Goal: Information Seeking & Learning: Learn about a topic

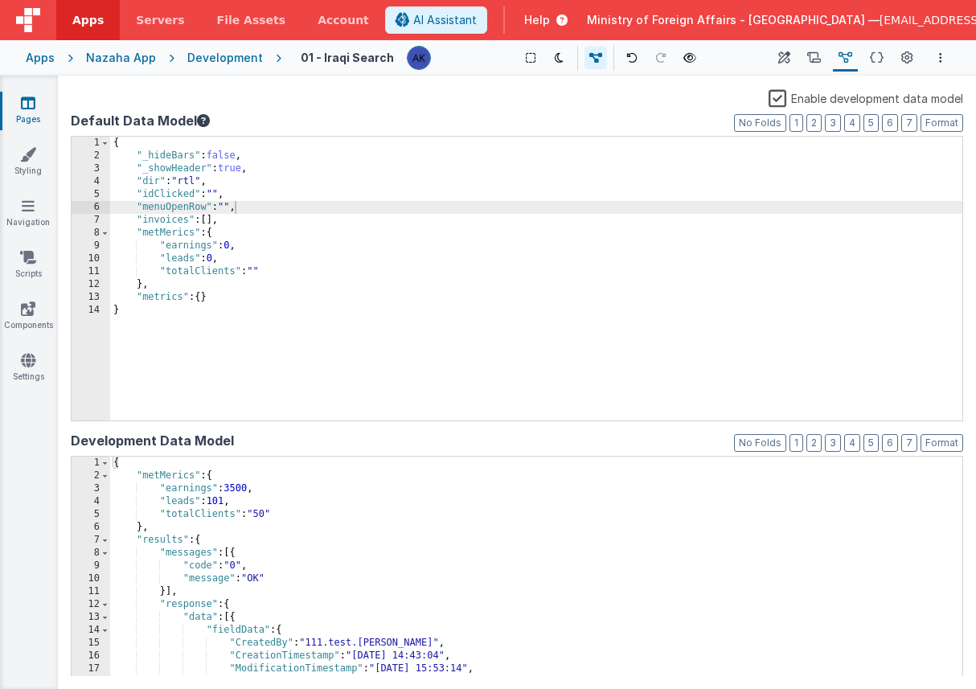
click at [50, 59] on div "Apps" at bounding box center [40, 58] width 29 height 16
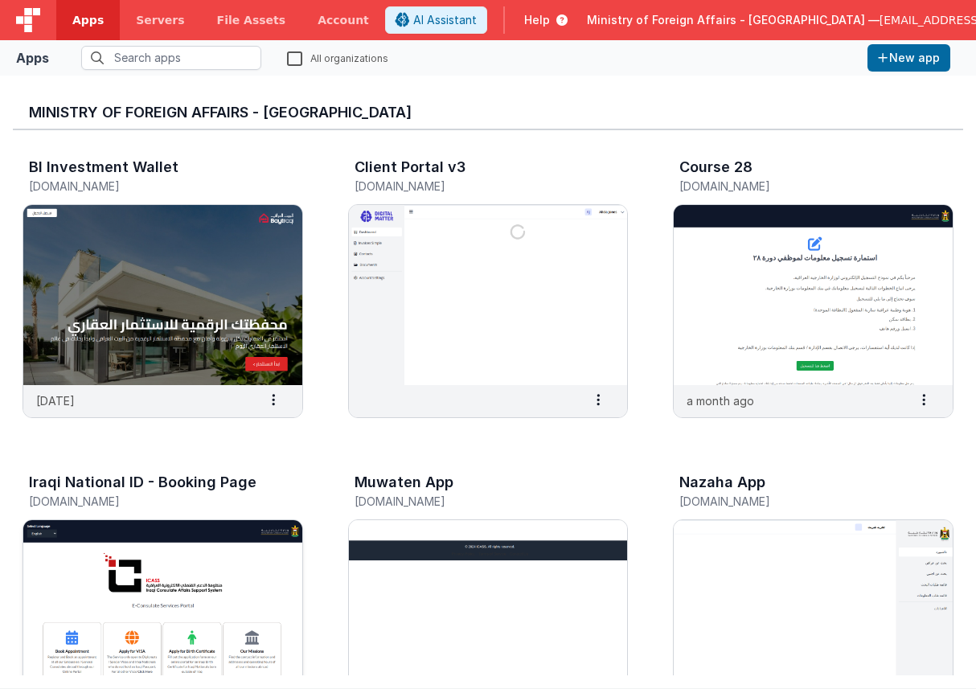
click at [244, 580] on img at bounding box center [162, 610] width 279 height 180
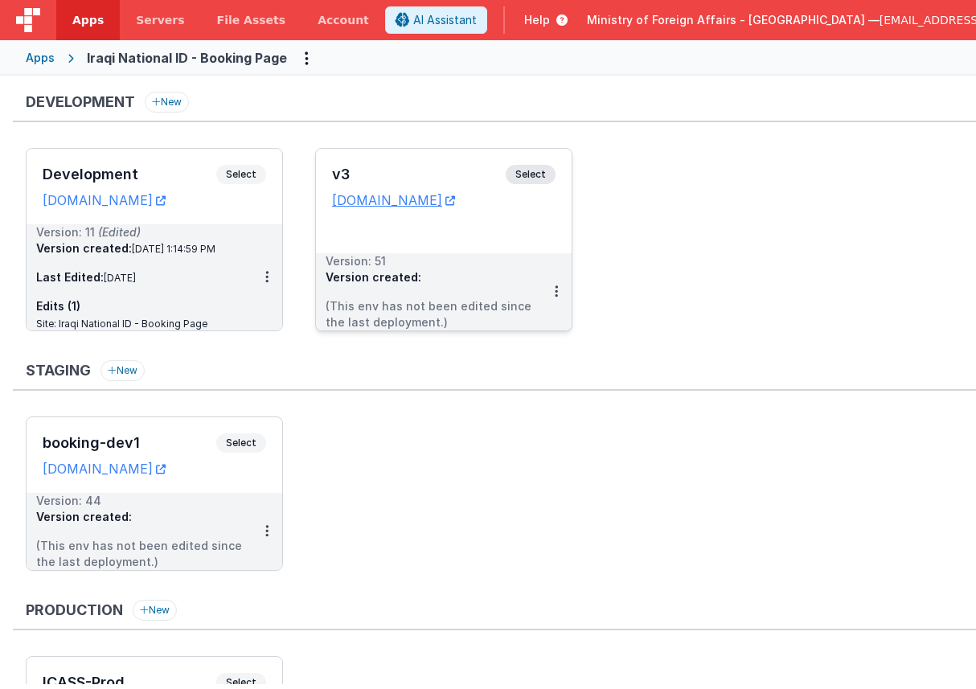
click at [519, 174] on span "Select" at bounding box center [531, 174] width 50 height 19
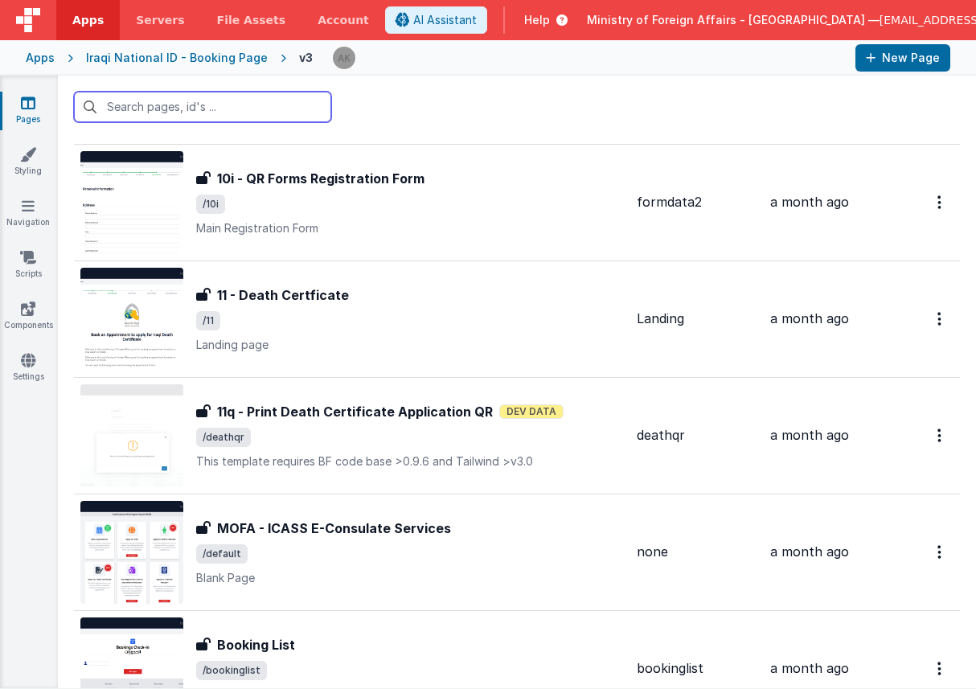
scroll to position [2294, 0]
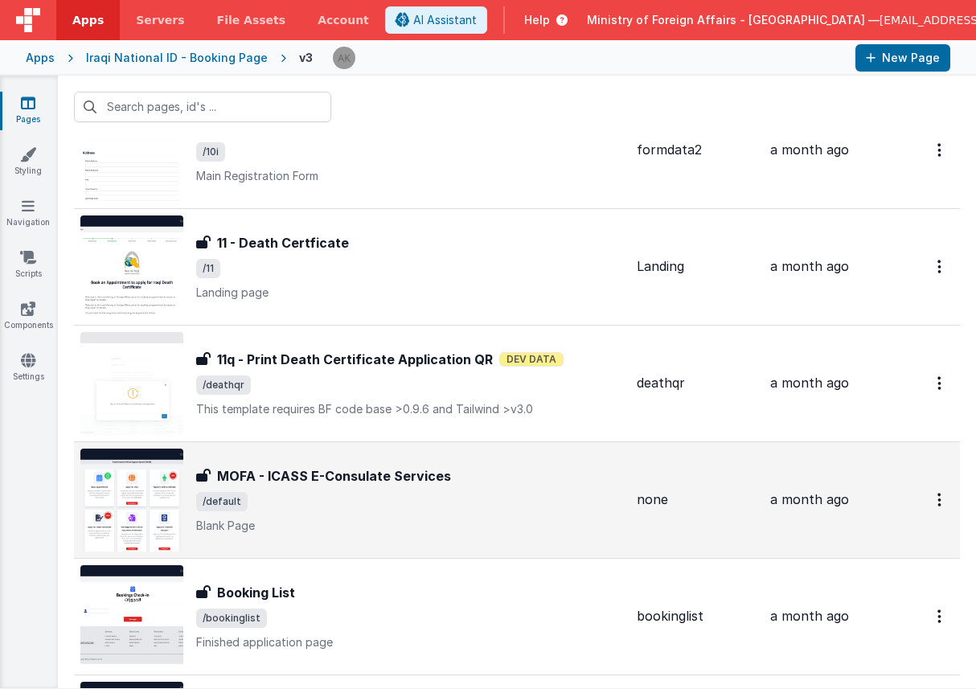
click at [114, 514] on img at bounding box center [131, 499] width 103 height 103
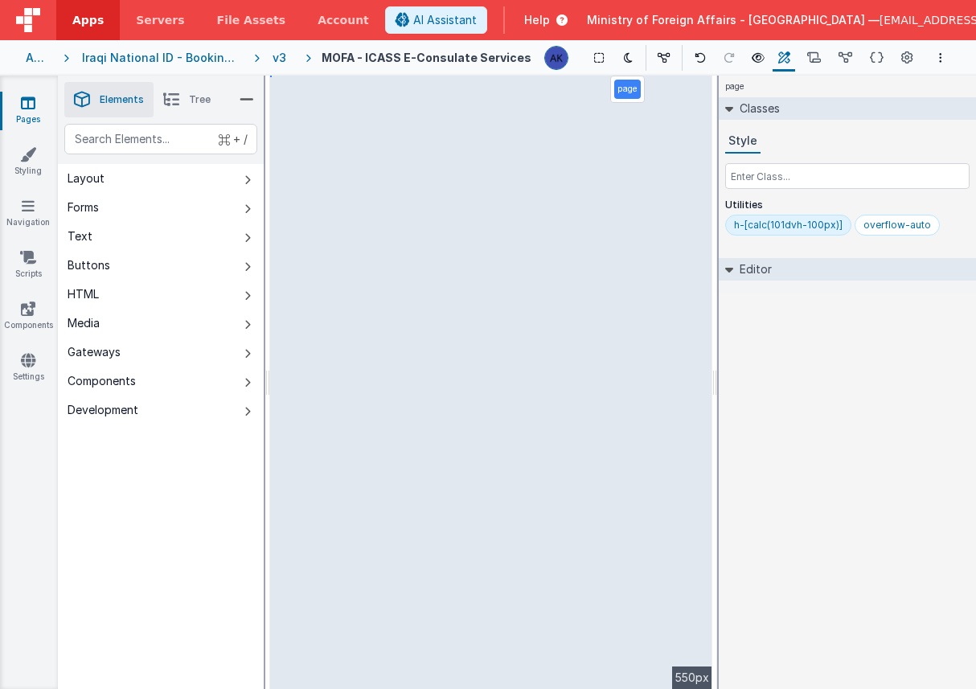
click at [44, 60] on div "Apps" at bounding box center [38, 58] width 25 height 16
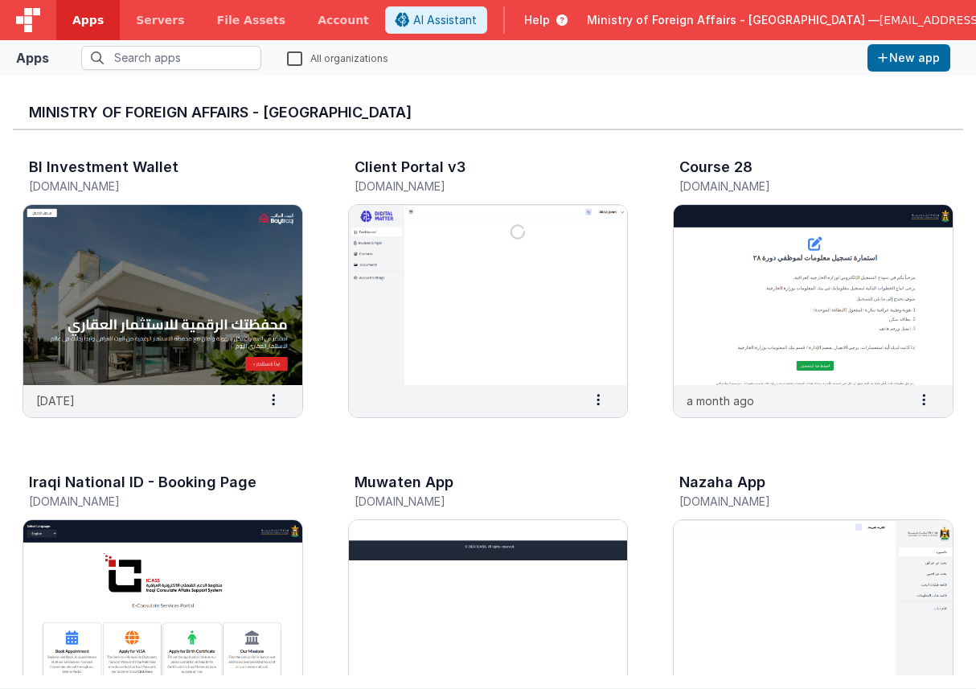
click at [550, 24] on span "Help" at bounding box center [537, 20] width 26 height 16
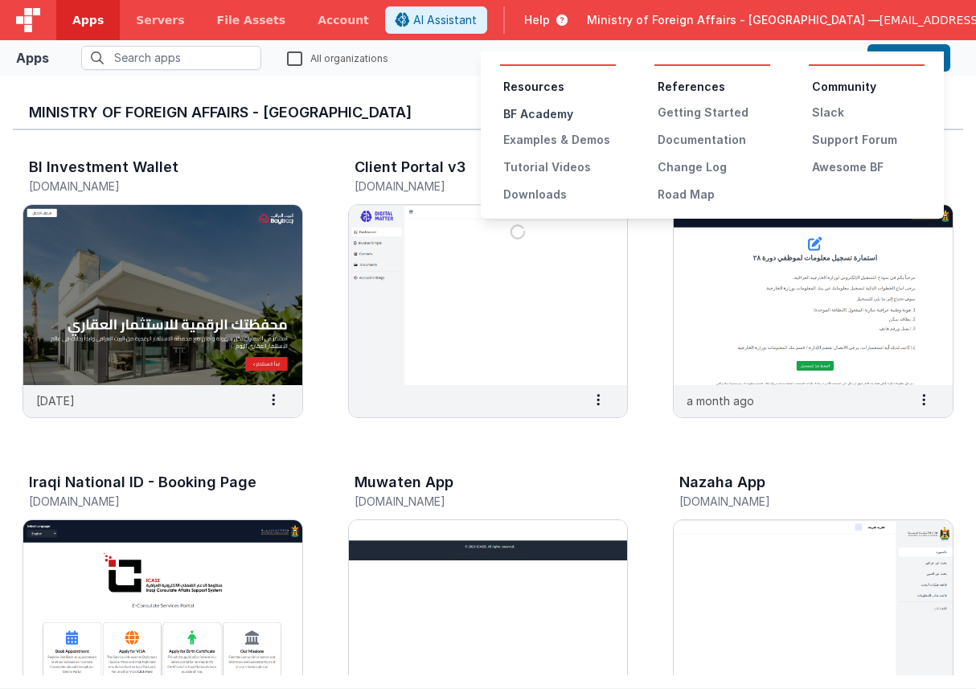
click at [524, 113] on div "BF Academy" at bounding box center [559, 114] width 113 height 16
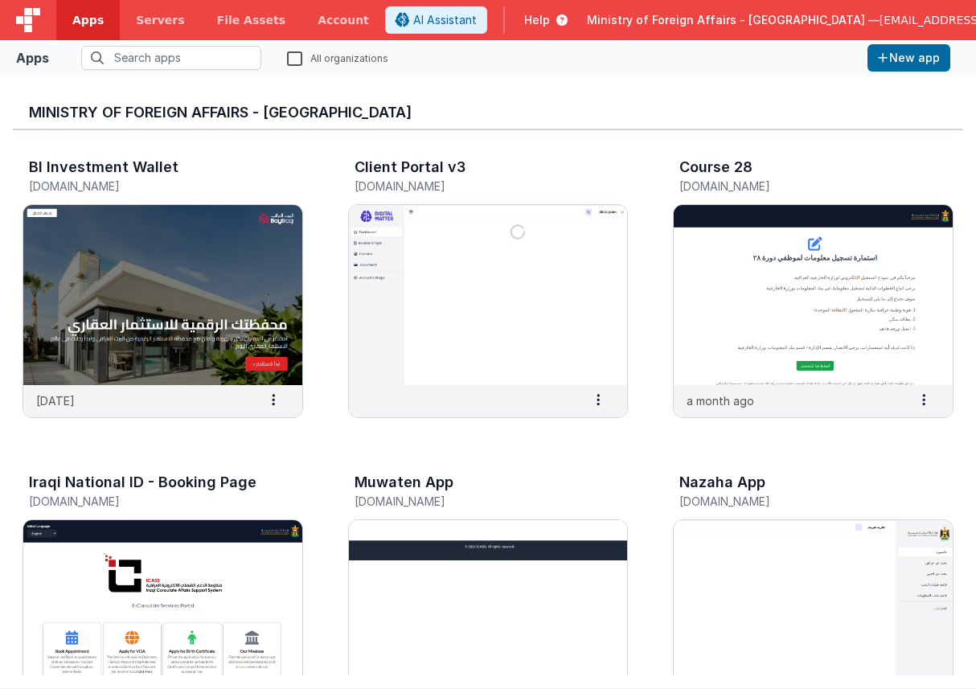
click at [567, 14] on icon at bounding box center [559, 20] width 18 height 16
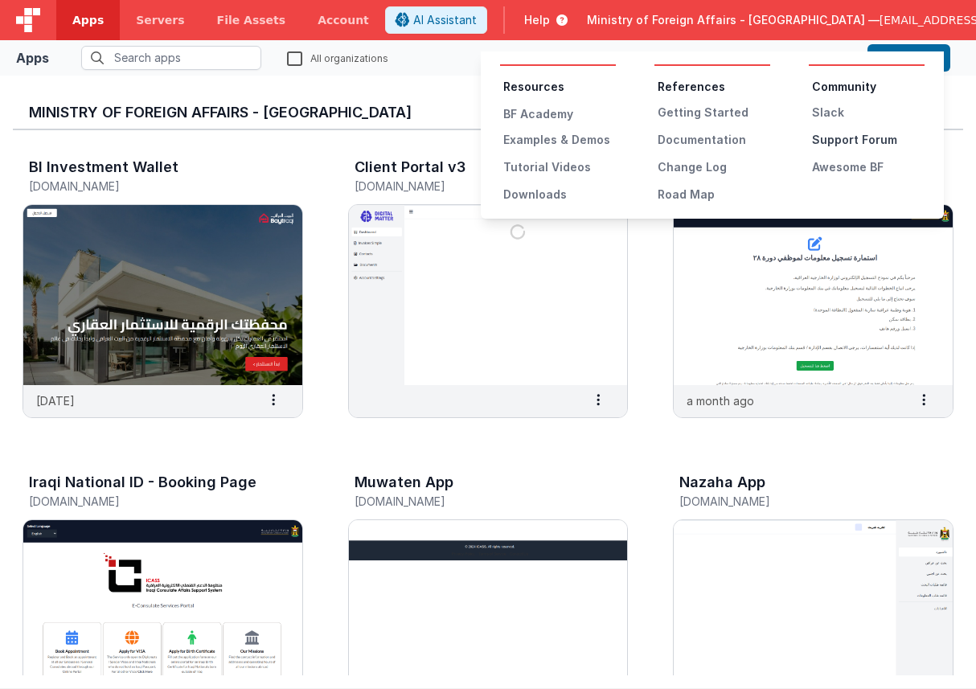
click at [881, 141] on div "Support Forum" at bounding box center [868, 140] width 113 height 16
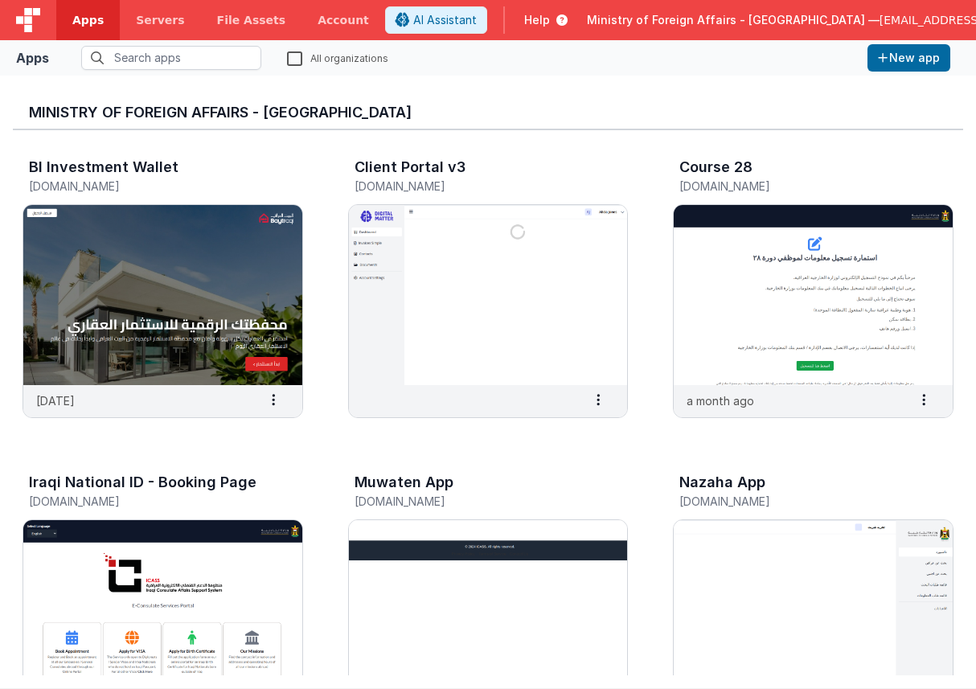
click at [550, 25] on span "Help" at bounding box center [537, 20] width 26 height 16
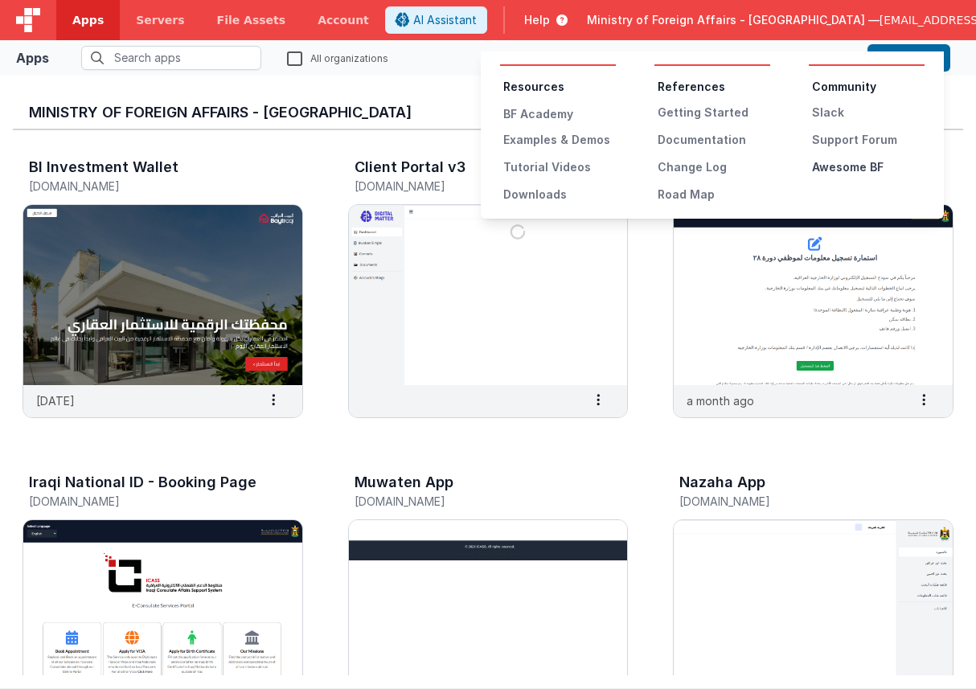
click at [829, 162] on div "Awesome BF" at bounding box center [868, 167] width 113 height 16
